Goal: Complete application form

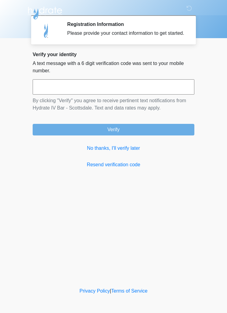
click at [171, 94] on input "text" at bounding box center [114, 86] width 162 height 15
type input "******"
click at [148, 132] on button "Verify" at bounding box center [114, 130] width 162 height 12
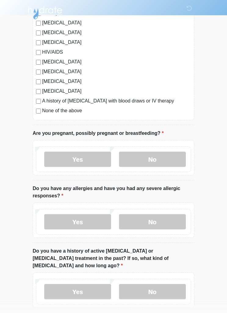
click at [169, 156] on label "No" at bounding box center [152, 159] width 67 height 15
click at [169, 219] on label "No" at bounding box center [152, 221] width 67 height 15
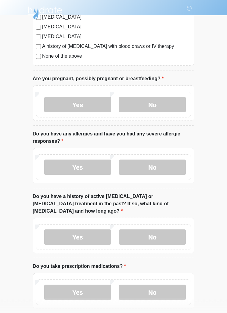
click at [165, 230] on label "No" at bounding box center [152, 237] width 67 height 15
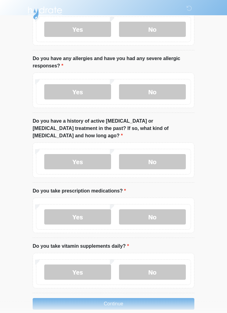
scroll to position [269, 0]
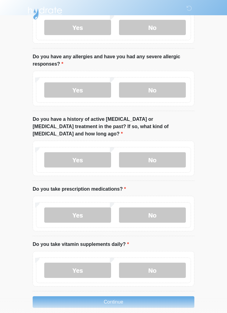
click at [163, 208] on label "No" at bounding box center [152, 214] width 67 height 15
click at [160, 262] on label "No" at bounding box center [152, 269] width 67 height 15
click at [138, 296] on button "Continue" at bounding box center [114, 302] width 162 height 12
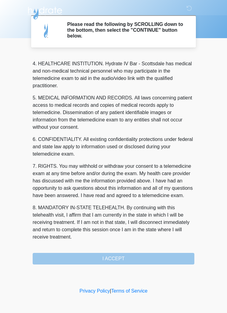
scroll to position [170, 0]
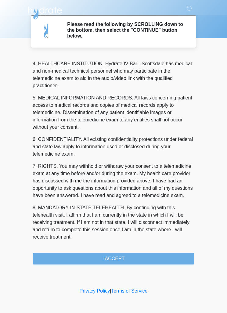
click at [134, 257] on button "I ACCEPT" at bounding box center [114, 259] width 162 height 12
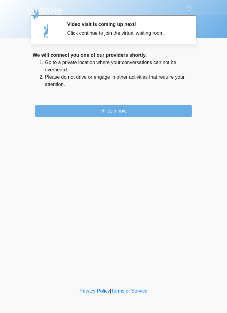
click at [141, 107] on button "Join now" at bounding box center [113, 111] width 157 height 12
